Goal: Task Accomplishment & Management: Manage account settings

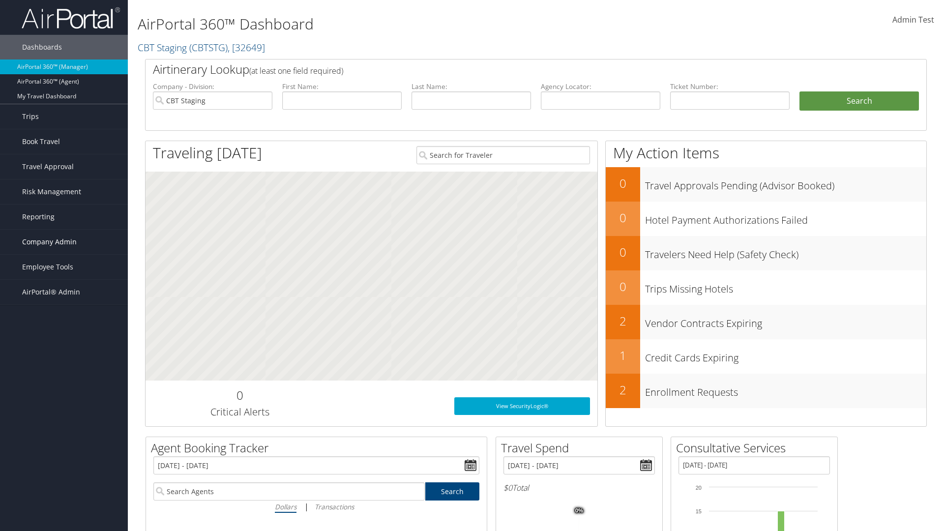
click at [64, 242] on span "Company Admin" at bounding box center [49, 242] width 55 height 25
click at [0, 0] on link "Travel Policy" at bounding box center [0, 0] width 0 height 0
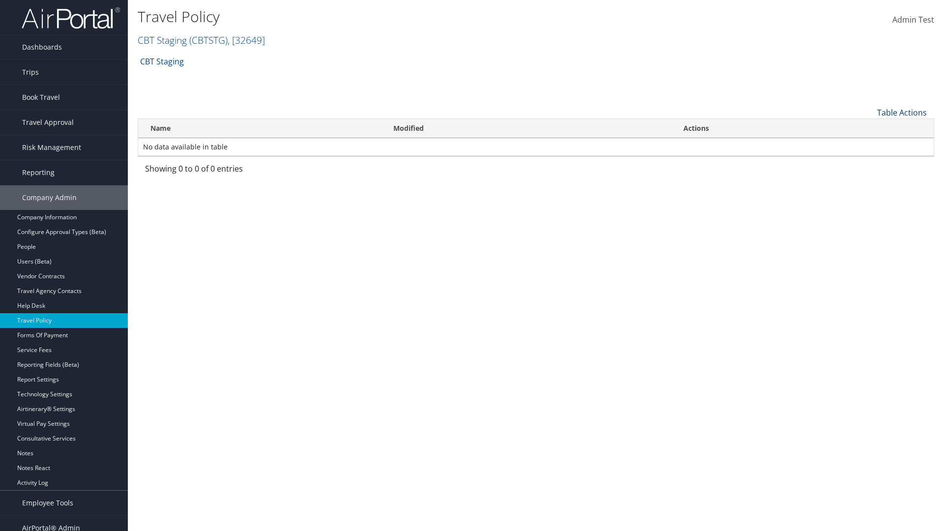
click at [902, 112] on link "Table Actions" at bounding box center [903, 112] width 50 height 11
click at [869, 127] on link "Add New Policy" at bounding box center [869, 128] width 129 height 17
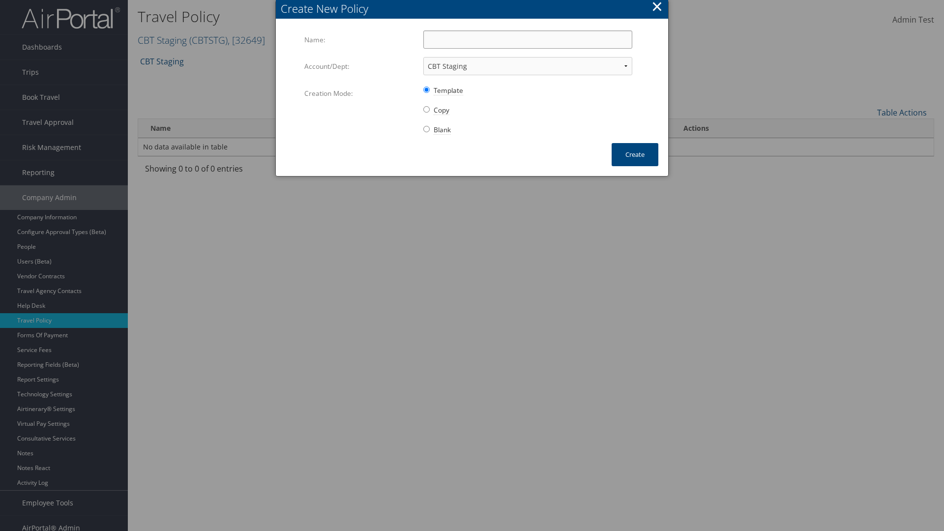
click at [528, 39] on input "Name:" at bounding box center [528, 39] width 209 height 18
type input "Auto Policy"
click at [635, 154] on button "Create" at bounding box center [635, 154] width 47 height 23
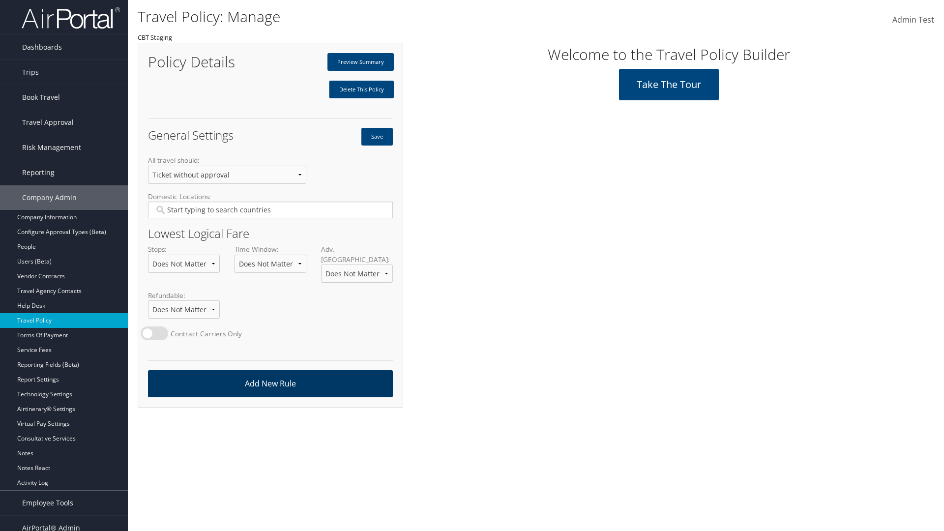
click at [270, 374] on link "Add New Rule" at bounding box center [270, 383] width 245 height 27
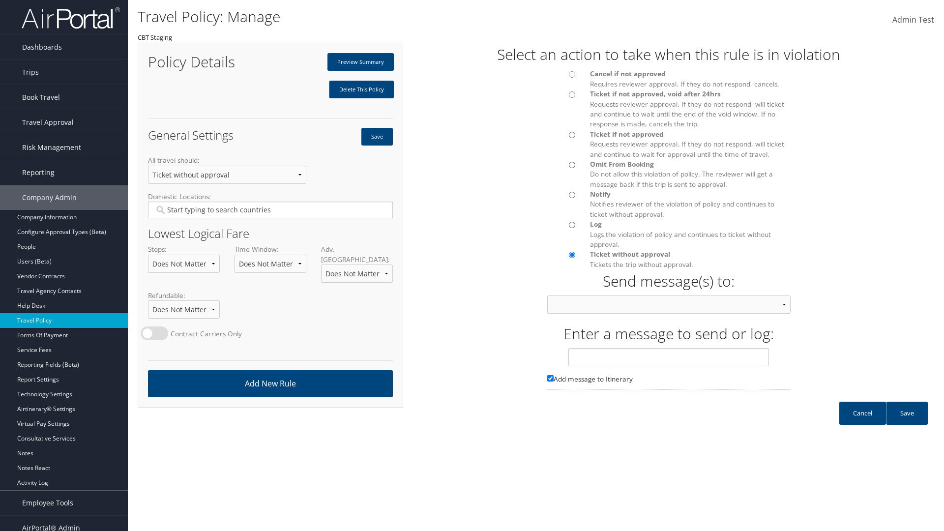
click at [561, 77] on div at bounding box center [561, 77] width 43 height 17
click at [669, 366] on input "text" at bounding box center [669, 357] width 201 height 18
type input "Message 1"
click at [907, 423] on link "Save" at bounding box center [907, 413] width 42 height 23
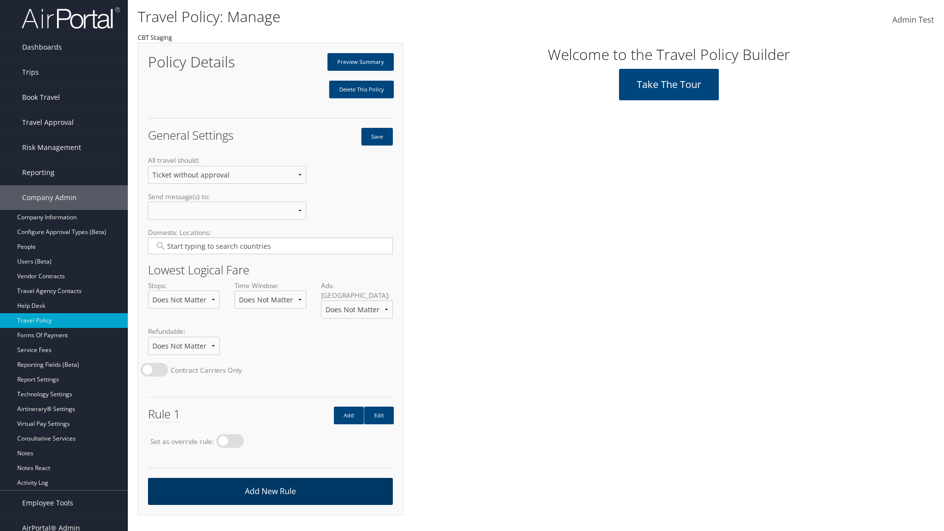
click at [270, 481] on link "Add New Rule" at bounding box center [270, 491] width 245 height 27
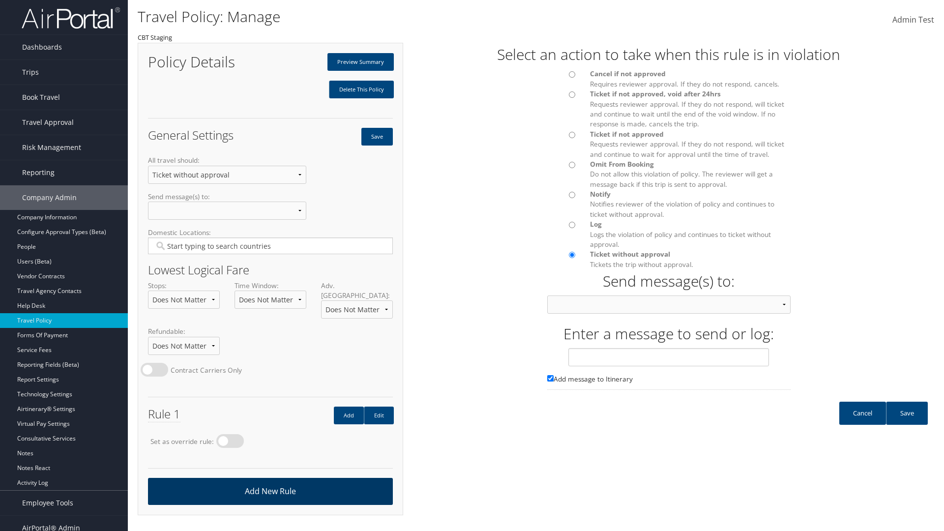
click at [561, 137] on div at bounding box center [561, 137] width 43 height 17
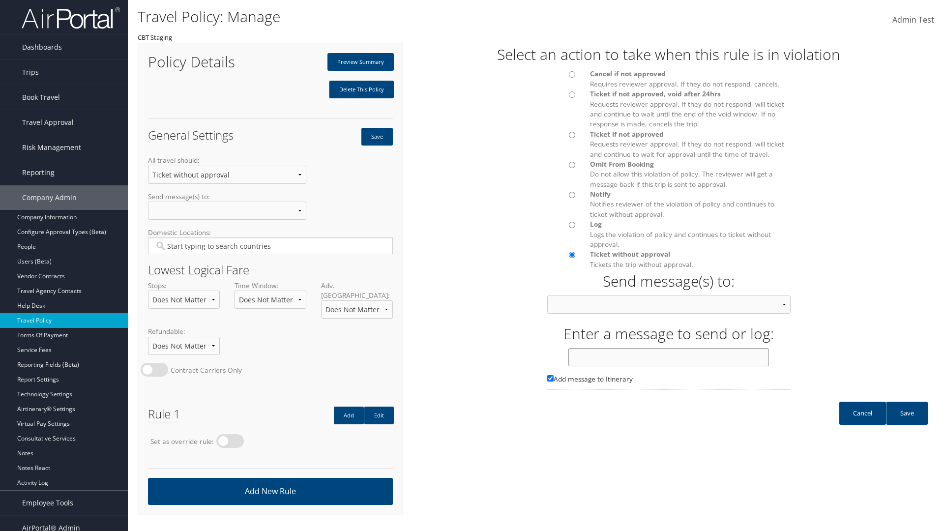
click at [669, 366] on input "text" at bounding box center [669, 357] width 201 height 18
type input "Message 2"
click at [907, 423] on link "Save" at bounding box center [907, 413] width 42 height 23
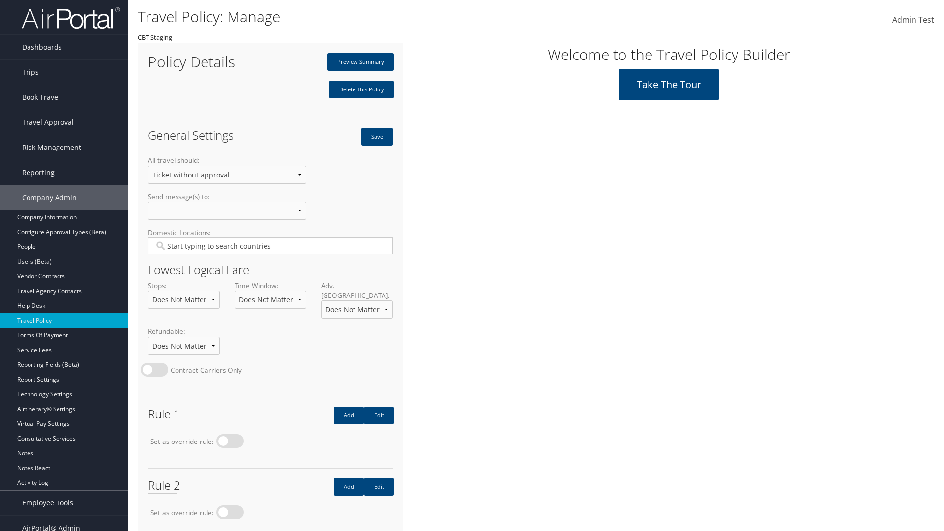
scroll to position [55, 0]
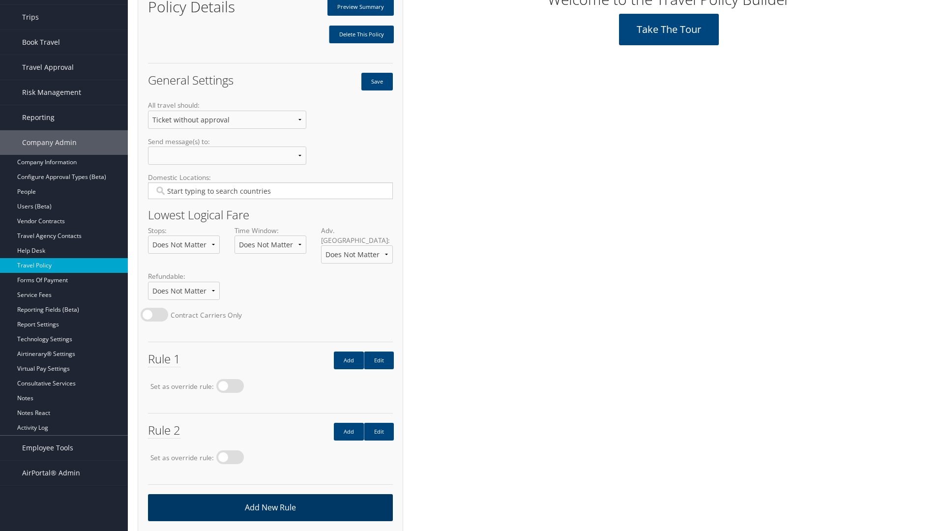
click at [270, 497] on link "Add New Rule" at bounding box center [270, 507] width 245 height 27
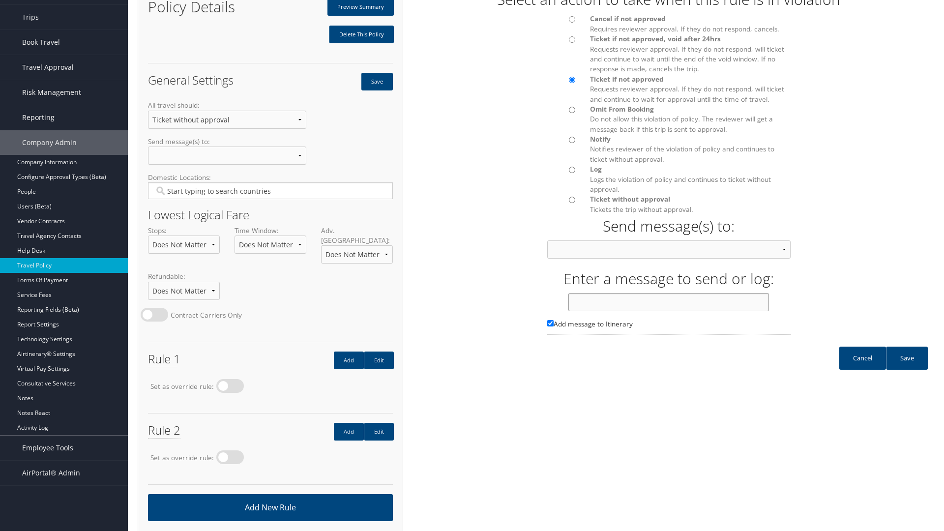
click at [669, 311] on input "text" at bounding box center [669, 302] width 201 height 18
type input "Message 3"
click at [907, 368] on link "Save" at bounding box center [907, 358] width 42 height 23
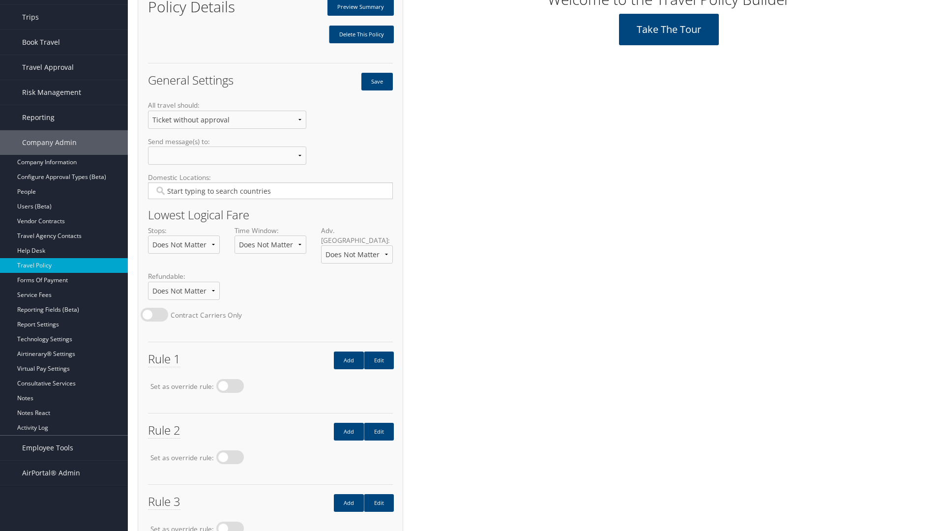
scroll to position [126, 0]
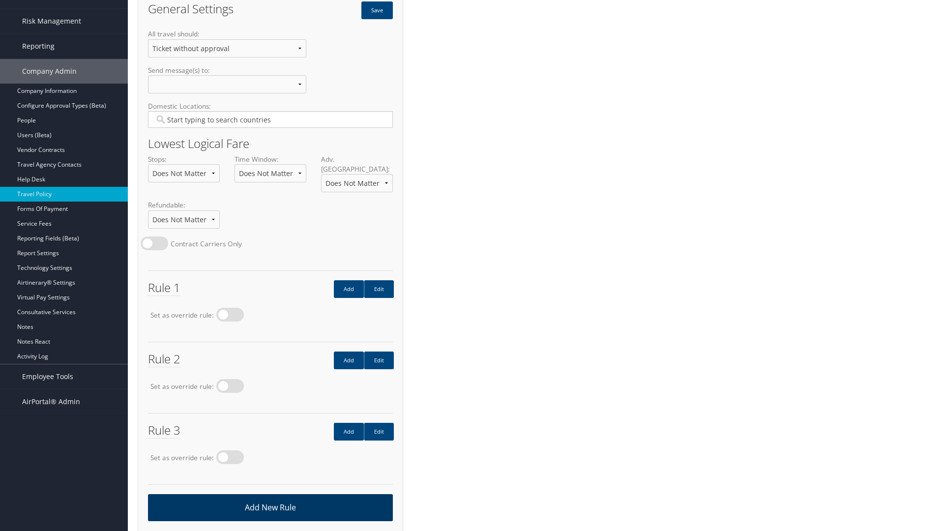
click at [270, 497] on link "Add New Rule" at bounding box center [270, 507] width 245 height 27
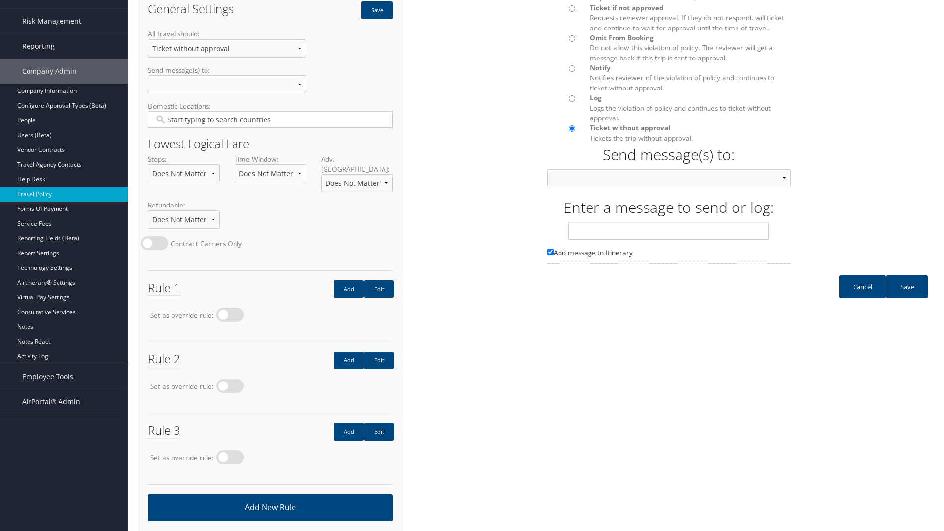
click at [572, 42] on input "Omit From Booking Do not allow this violation of policy. The reviewer will get …" at bounding box center [572, 38] width 6 height 6
radio input "true"
click at [669, 240] on input "text" at bounding box center [669, 231] width 201 height 18
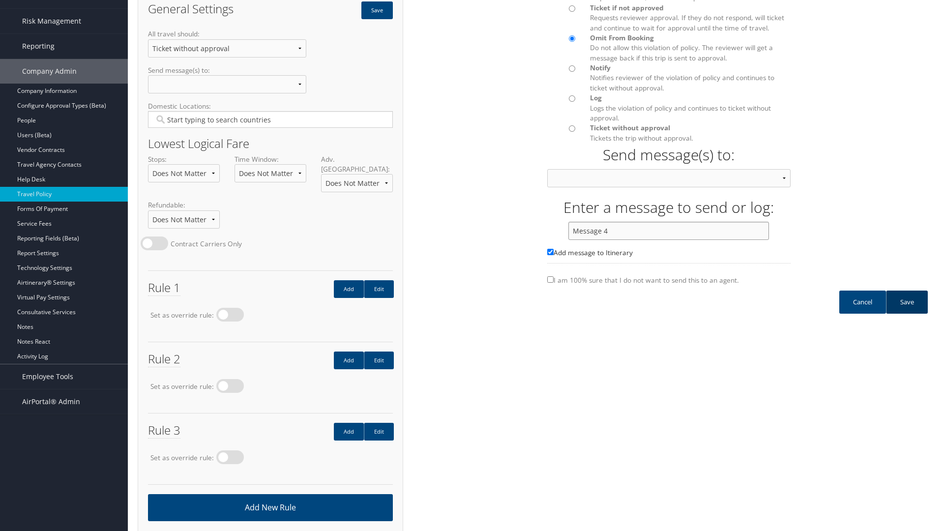
type input "Message 4"
click at [907, 312] on link "Save" at bounding box center [907, 302] width 42 height 23
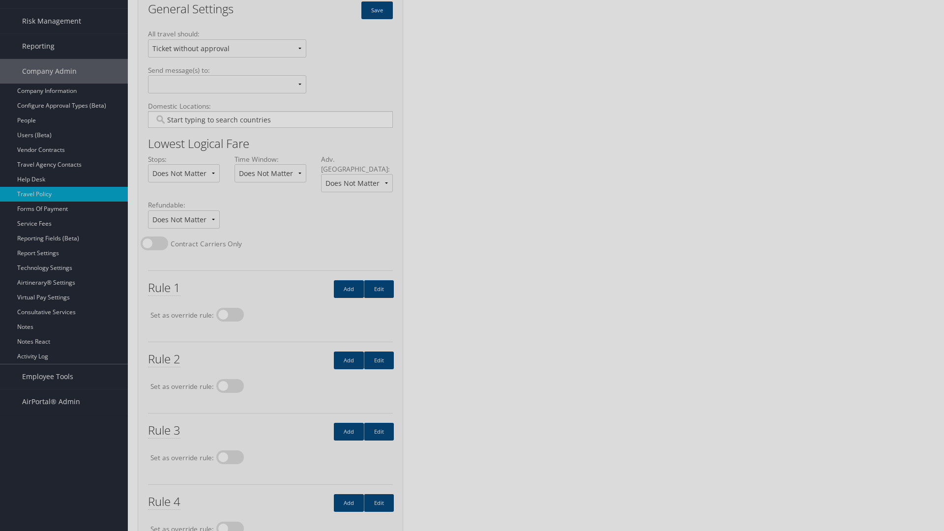
scroll to position [0, 0]
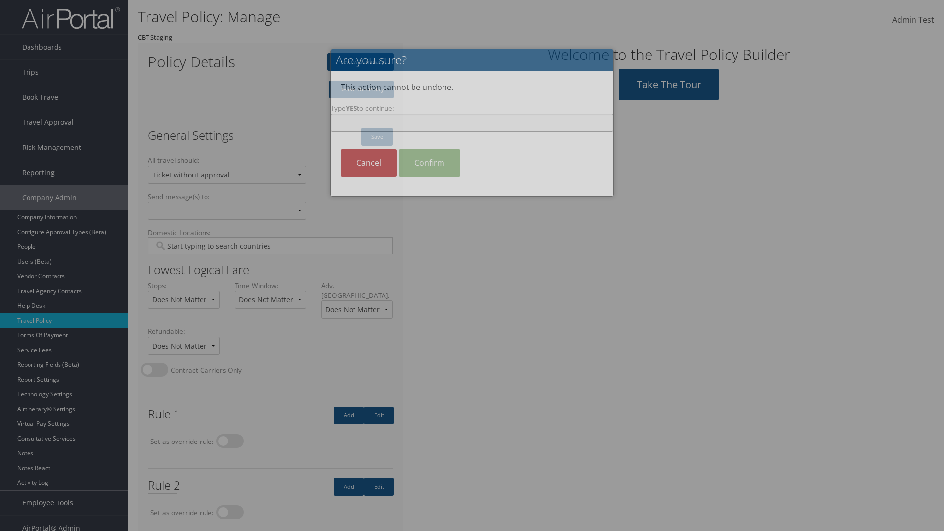
click at [472, 122] on input "Type YES to continue:" at bounding box center [472, 123] width 282 height 18
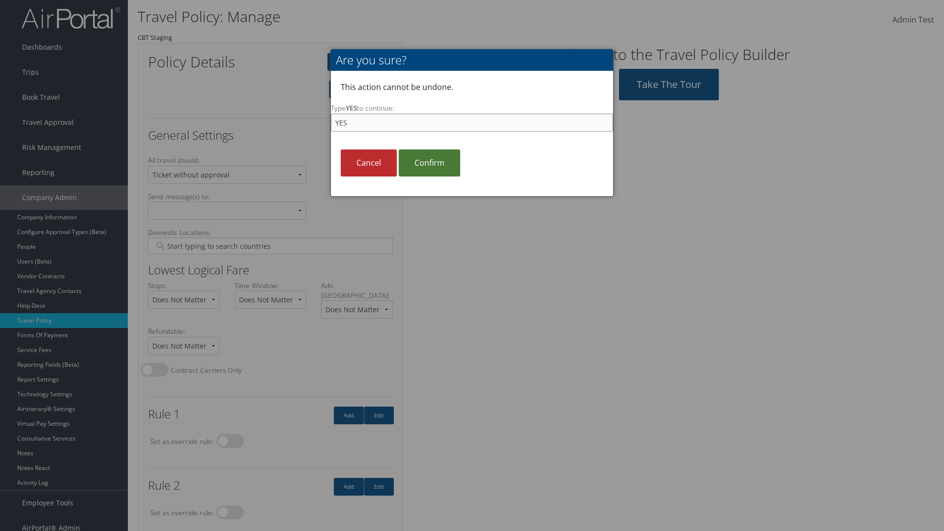
type input "YES"
click at [429, 163] on link "Confirm" at bounding box center [429, 163] width 61 height 27
